Goal: Task Accomplishment & Management: Manage account settings

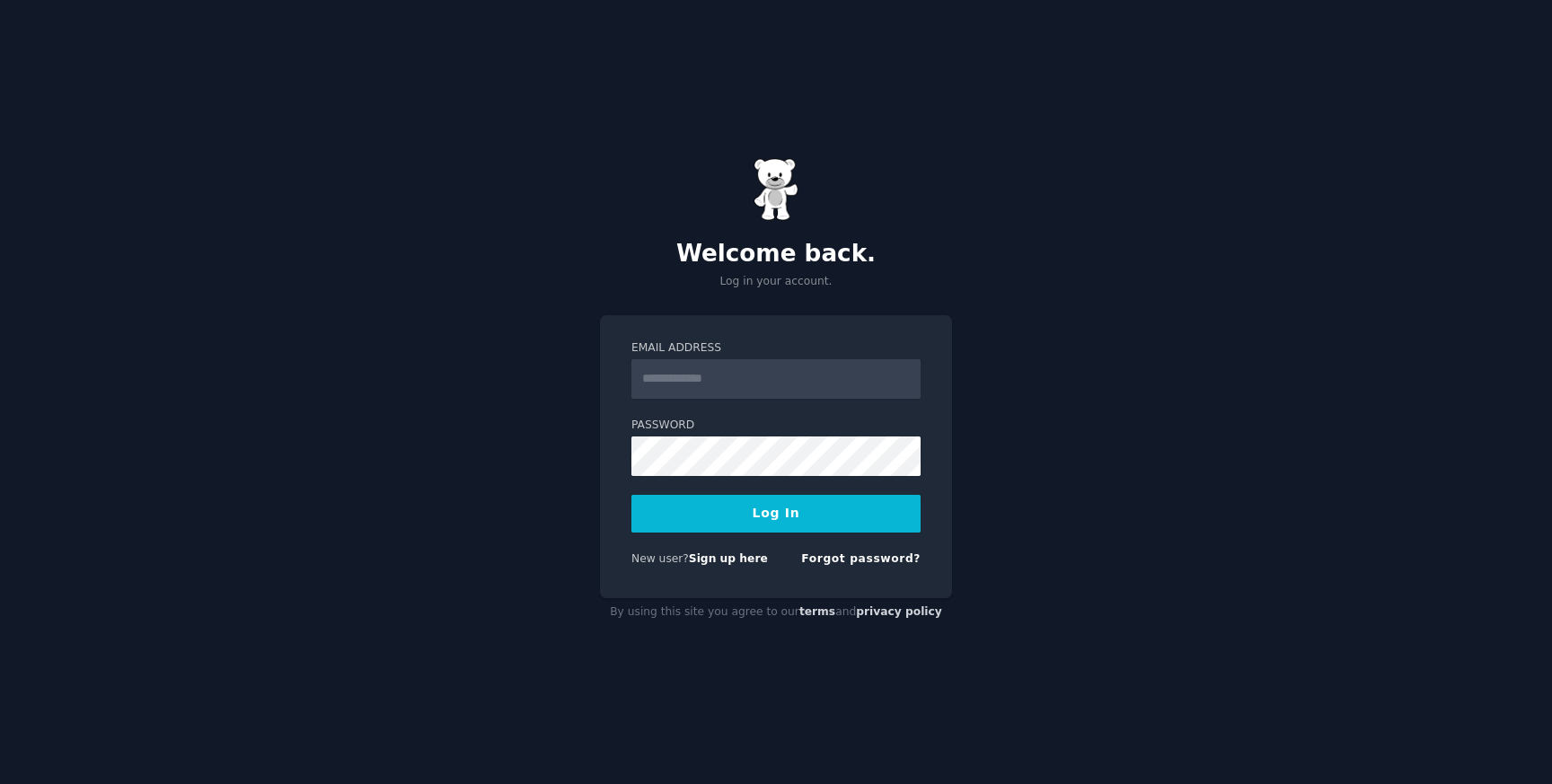
click at [788, 380] on input "Email Address" at bounding box center [776, 379] width 289 height 40
click at [727, 561] on link "Sign up here" at bounding box center [728, 558] width 79 height 13
click at [774, 371] on input "Email Address" at bounding box center [776, 379] width 289 height 40
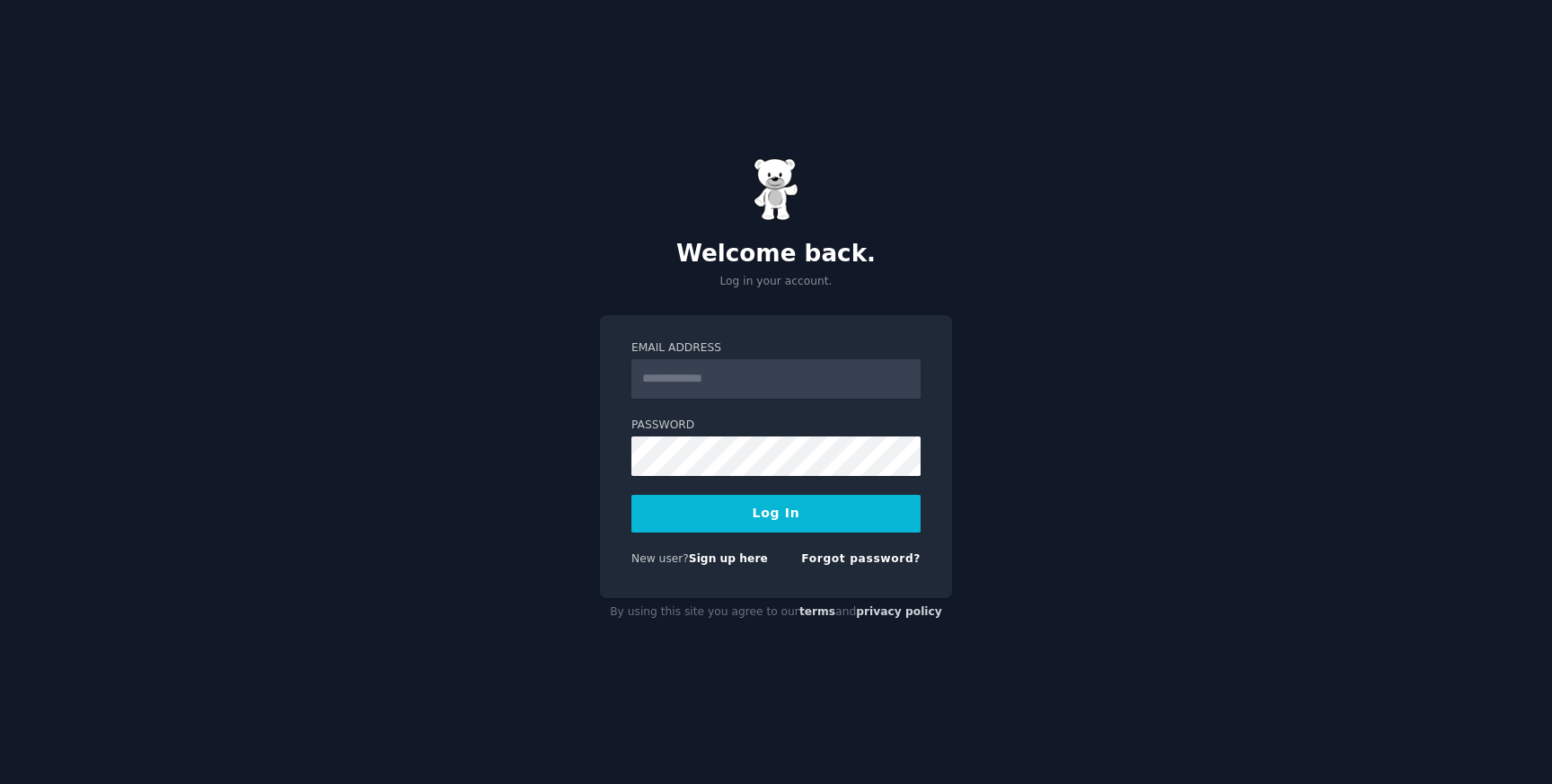
click at [774, 371] on input "Email Address" at bounding box center [776, 379] width 289 height 40
click at [855, 643] on div "Welcome back. Log in your account. Email Address Password Log In New user? Sign…" at bounding box center [776, 392] width 1552 height 784
click at [967, 231] on div "Welcome back. Log in your account. Email Address Password Log In New user? Sign…" at bounding box center [776, 392] width 1552 height 784
click at [742, 382] on input "Email Address" at bounding box center [776, 379] width 289 height 40
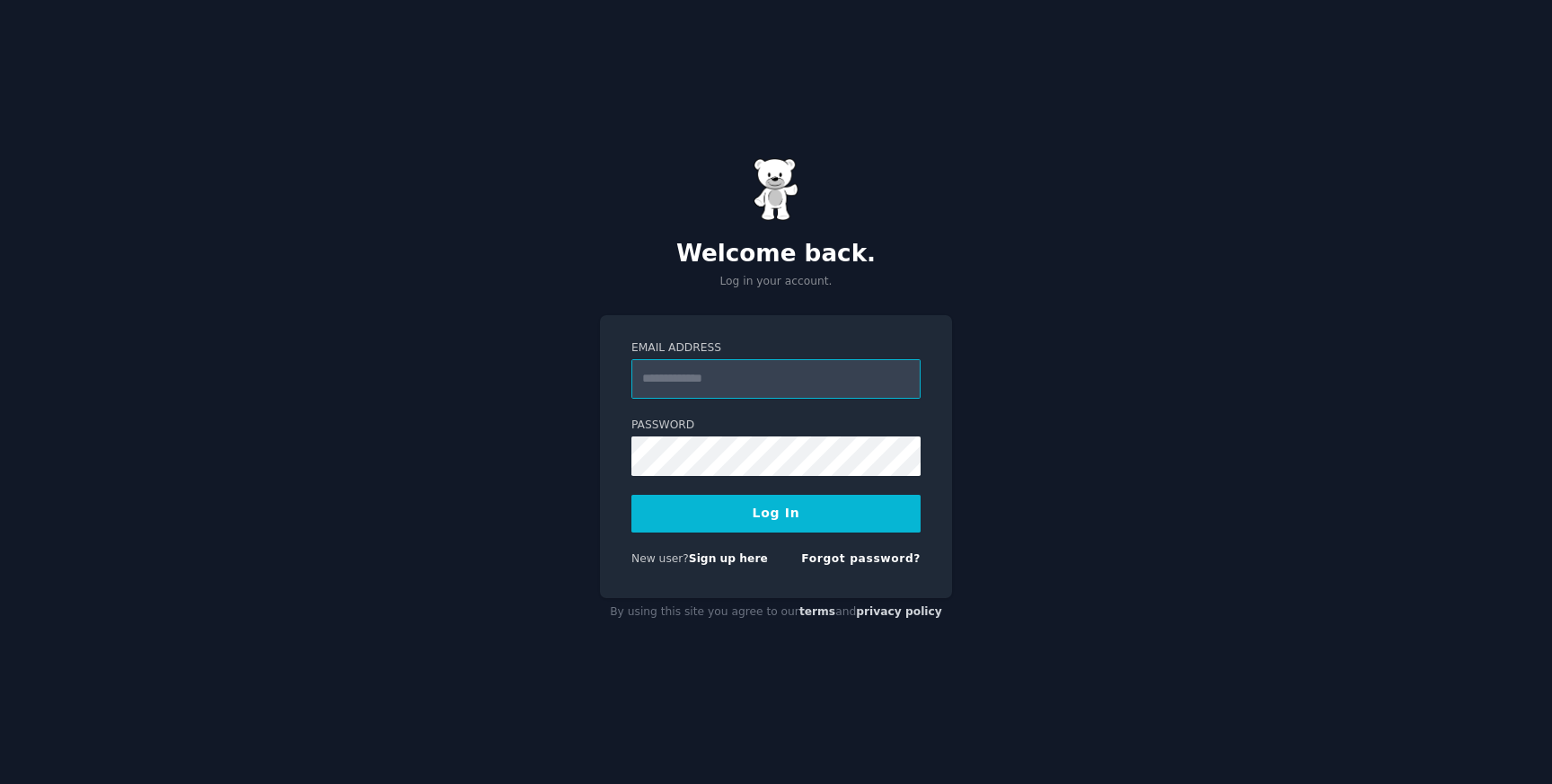
click at [742, 382] on input "Email Address" at bounding box center [776, 379] width 289 height 40
click at [1011, 658] on div "Welcome back. Log in your account. Email Address Password Log In New user? Sign…" at bounding box center [776, 392] width 1552 height 784
click at [739, 556] on link "Sign up here" at bounding box center [728, 558] width 79 height 13
